Goal: Information Seeking & Learning: Compare options

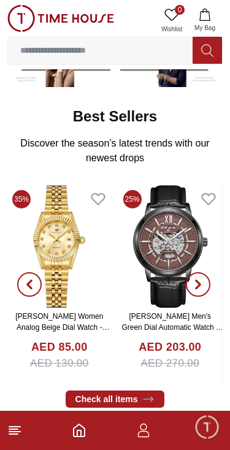
click at [17, 434] on line at bounding box center [13, 434] width 9 height 0
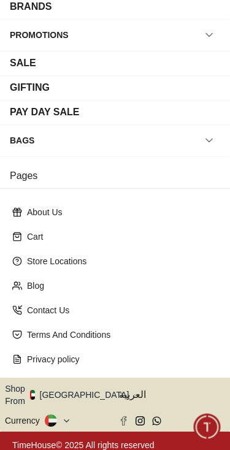
scroll to position [178, 0]
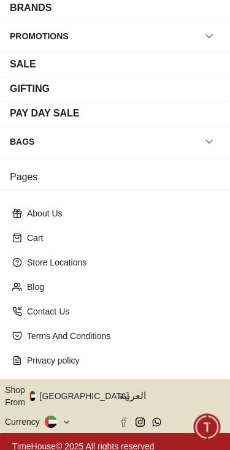
click at [78, 387] on button "Shop From UAE" at bounding box center [71, 396] width 133 height 25
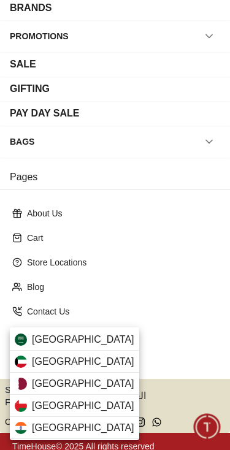
click at [37, 388] on span "Qatar" at bounding box center [83, 383] width 102 height 15
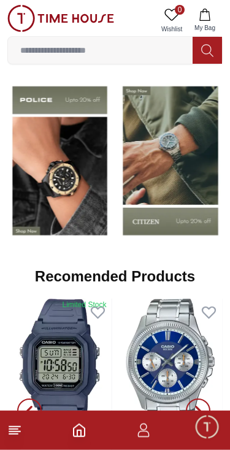
scroll to position [937, 0]
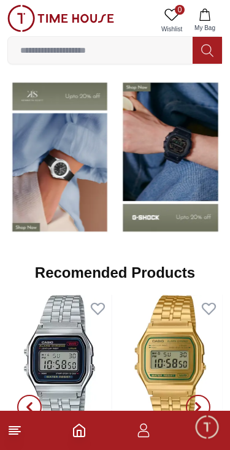
click at [55, 159] on img at bounding box center [59, 156] width 105 height 163
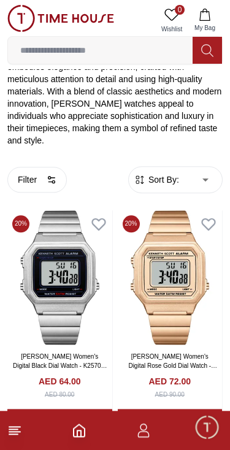
scroll to position [251, 0]
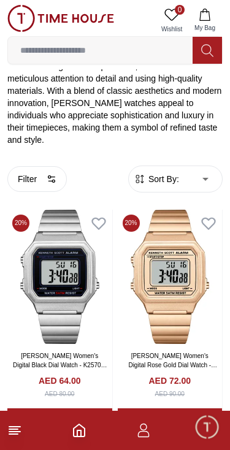
click at [34, 166] on button "Filter" at bounding box center [36, 179] width 59 height 26
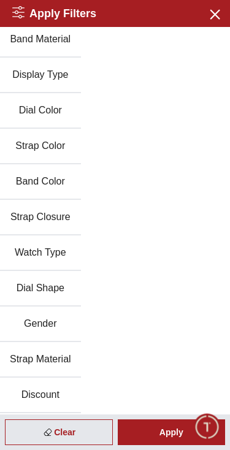
scroll to position [112, 0]
click at [36, 329] on button "Gender" at bounding box center [40, 324] width 81 height 36
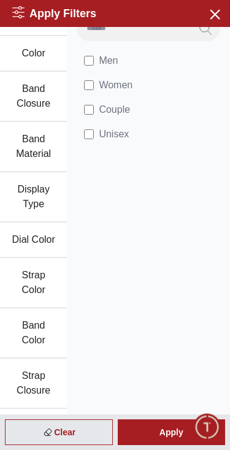
scroll to position [27, 0]
click at [150, 428] on div "Apply" at bounding box center [172, 432] width 108 height 26
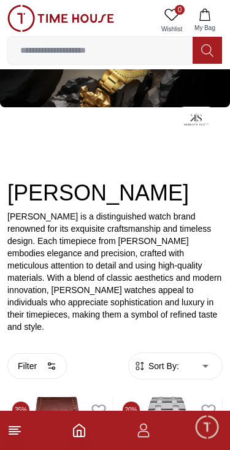
scroll to position [0, 0]
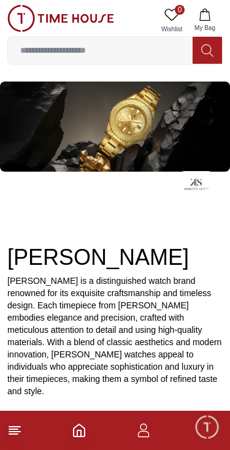
click at [23, 15] on img at bounding box center [60, 18] width 107 height 27
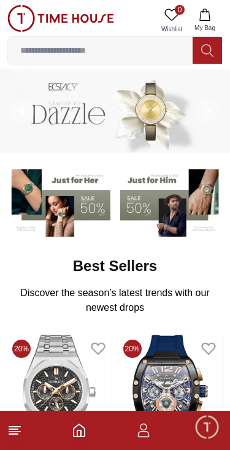
click at [26, 19] on img at bounding box center [60, 18] width 107 height 27
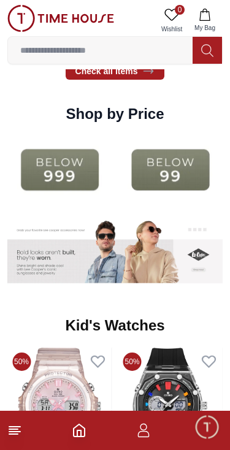
scroll to position [1408, 0]
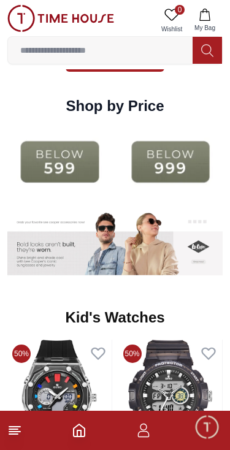
click at [53, 159] on img at bounding box center [59, 161] width 105 height 67
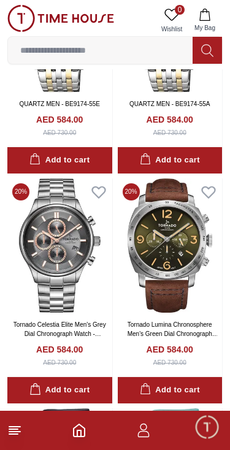
scroll to position [861, 0]
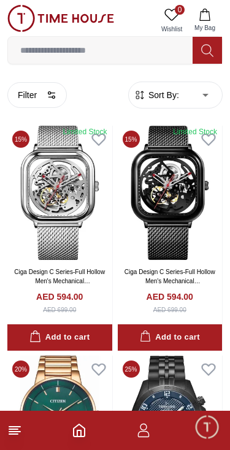
click at [173, 100] on span "Sort By:" at bounding box center [162, 95] width 33 height 12
click at [164, 94] on span "Sort By:" at bounding box center [162, 95] width 33 height 12
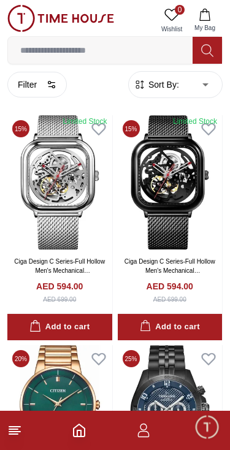
scroll to position [12, 0]
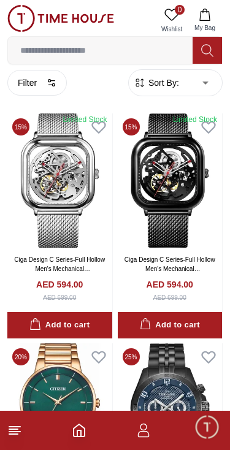
click at [162, 77] on span "Sort By:" at bounding box center [162, 83] width 33 height 12
click at [171, 82] on span "Sort By:" at bounding box center [162, 83] width 33 height 12
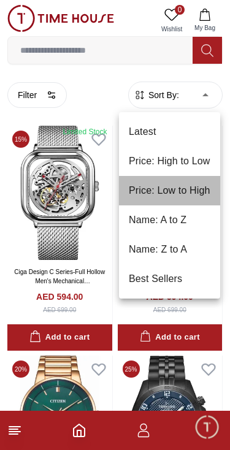
click at [141, 188] on li "Price: Low to High" at bounding box center [169, 190] width 101 height 29
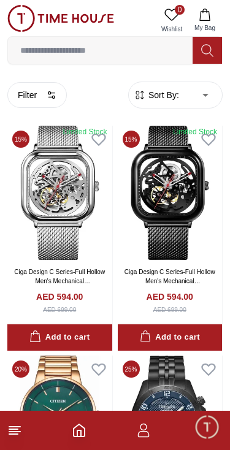
type input "*"
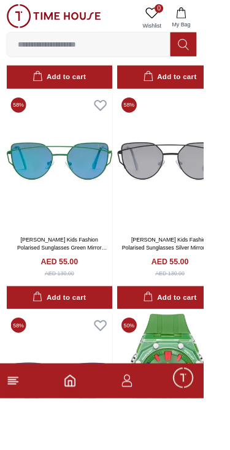
scroll to position [4757, 0]
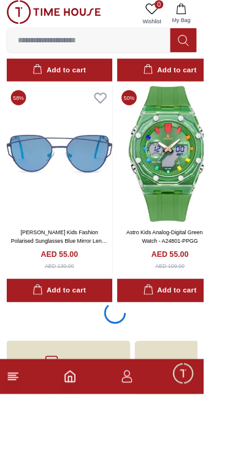
scroll to position [4754, 0]
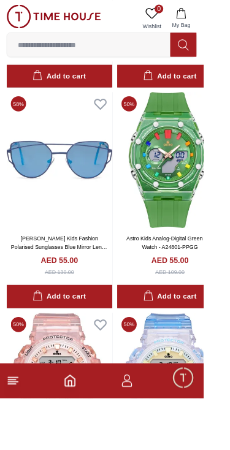
click at [26, 18] on img at bounding box center [60, 18] width 107 height 27
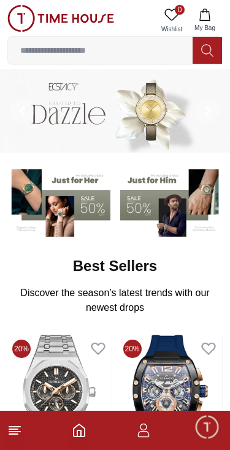
click at [151, 177] on img at bounding box center [171, 201] width 103 height 72
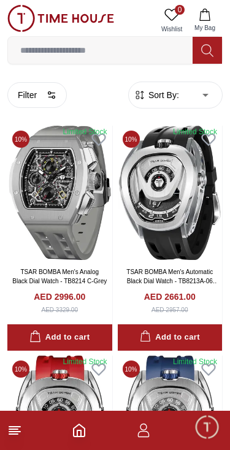
click at [167, 89] on span "Sort By:" at bounding box center [162, 95] width 33 height 12
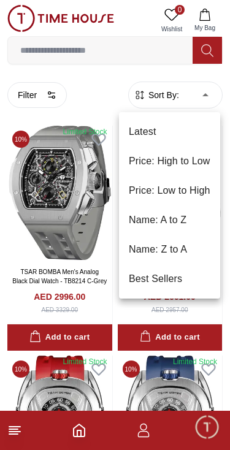
click at [153, 197] on li "Price: Low to High" at bounding box center [169, 190] width 101 height 29
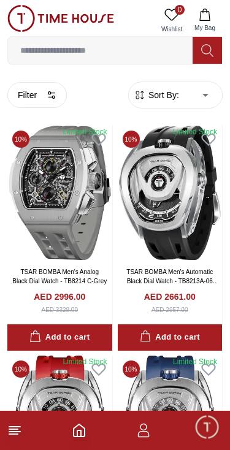
type input "*"
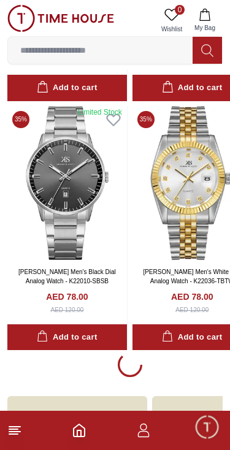
scroll to position [2297, 0]
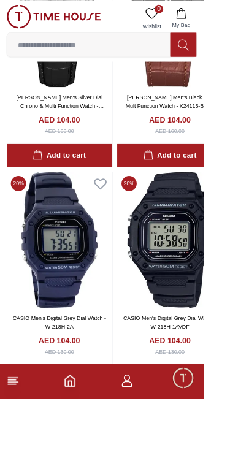
scroll to position [6160, 0]
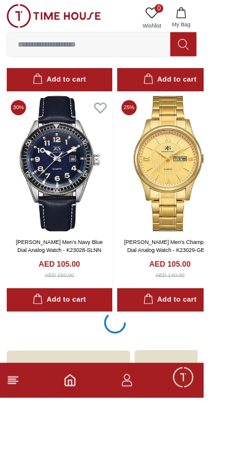
scroll to position [7241, 0]
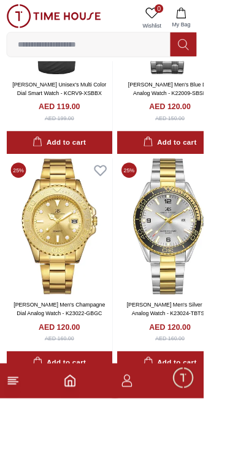
scroll to position [12175, 0]
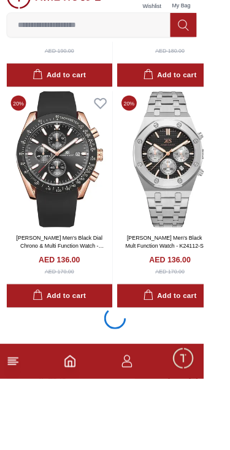
scroll to position [17196, 0]
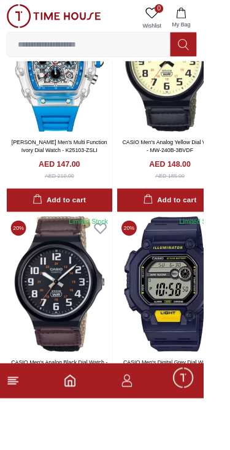
scroll to position [21839, 0]
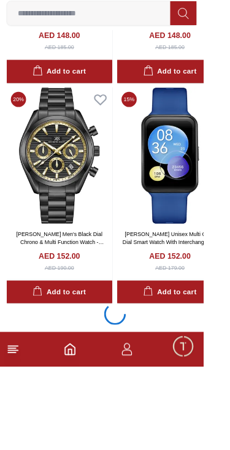
scroll to position [22187, 0]
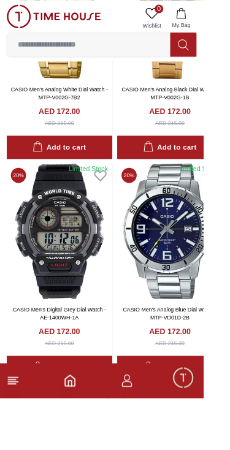
scroll to position [27172, 0]
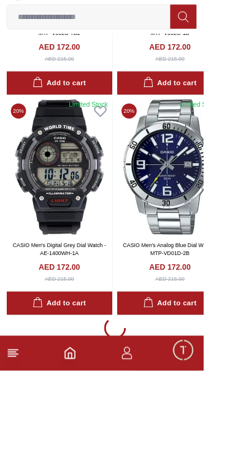
scroll to position [27139, 0]
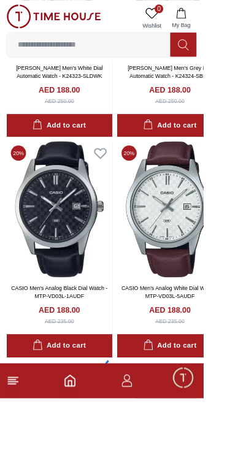
scroll to position [32142, 0]
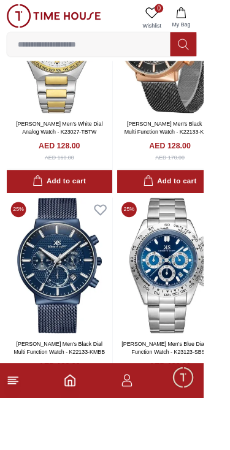
scroll to position [15107, 0]
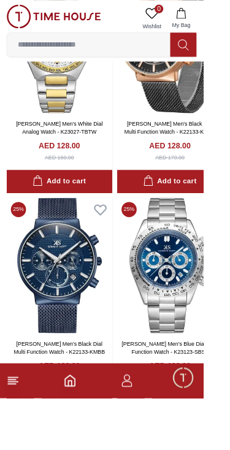
click at [20, 438] on icon at bounding box center [14, 430] width 15 height 15
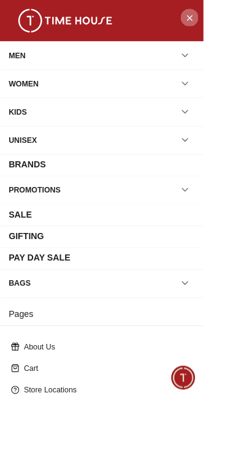
click at [219, 23] on icon "Close Menu" at bounding box center [214, 19] width 10 height 15
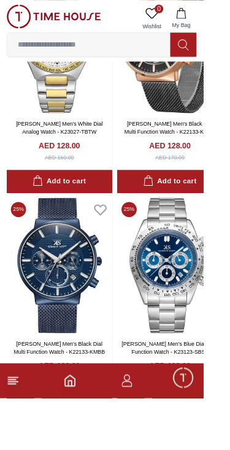
click at [85, 438] on icon "Home" at bounding box center [79, 430] width 15 height 15
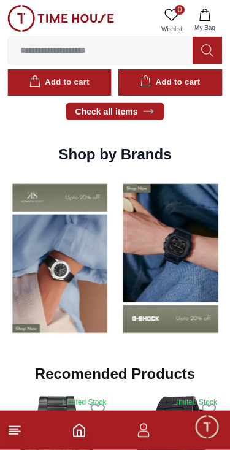
scroll to position [849, 0]
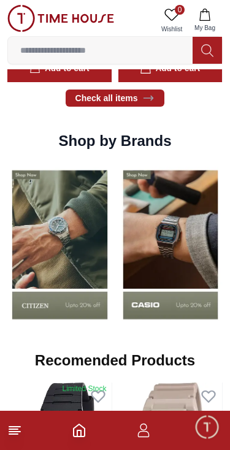
click at [161, 253] on img at bounding box center [170, 244] width 105 height 163
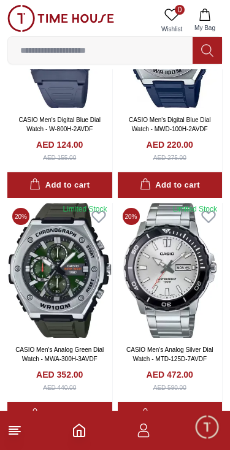
scroll to position [1559, 0]
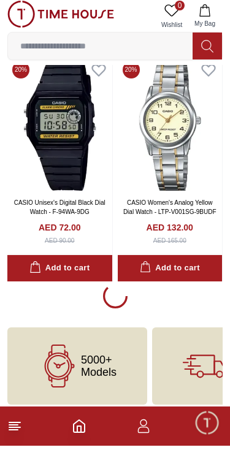
scroll to position [2361, 0]
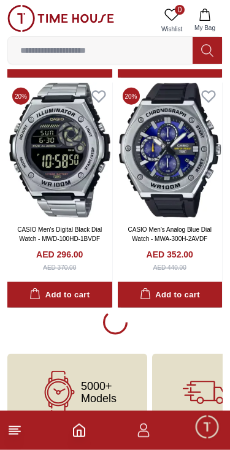
scroll to position [6936, 0]
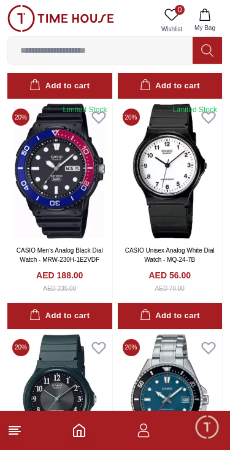
scroll to position [11054, 0]
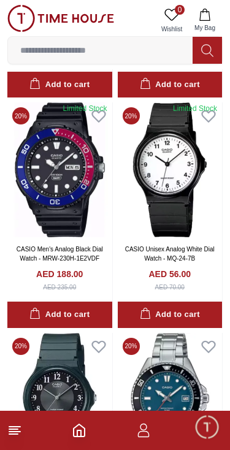
click at [98, 111] on icon at bounding box center [98, 116] width 13 height 11
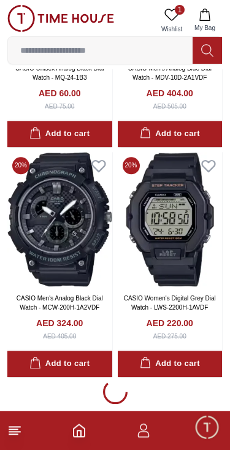
scroll to position [11464, 0]
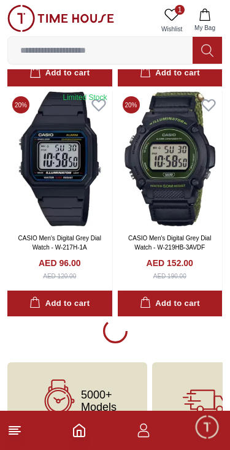
scroll to position [16126, 0]
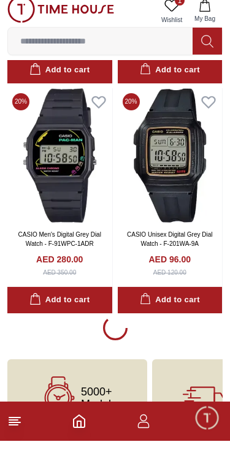
scroll to position [20695, 0]
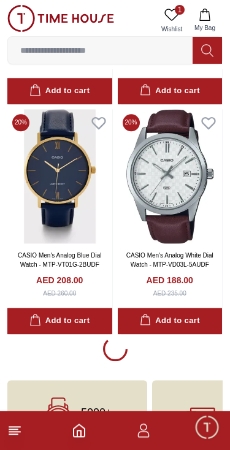
scroll to position [25307, 0]
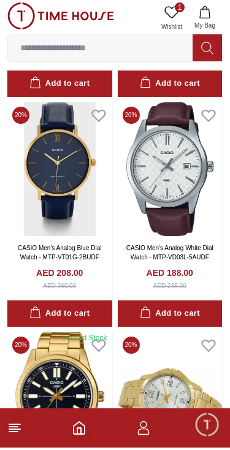
scroll to position [25305, 0]
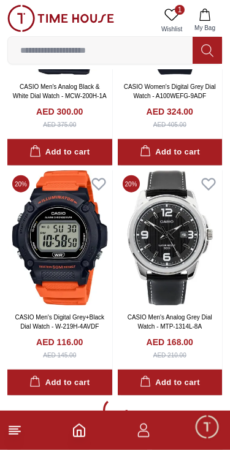
scroll to position [29897, 0]
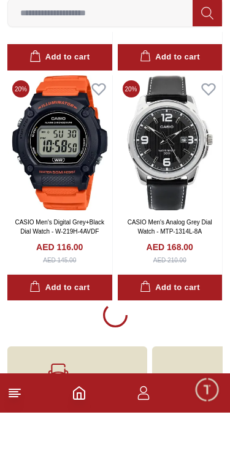
scroll to position [29894, 0]
